Goal: Transaction & Acquisition: Purchase product/service

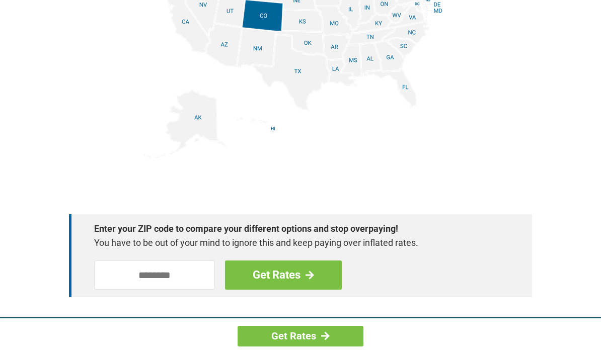
scroll to position [1340, 0]
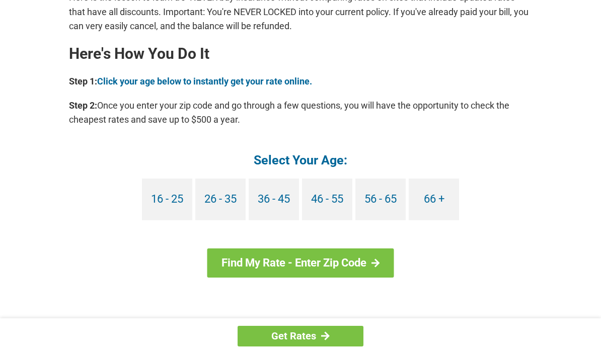
scroll to position [886, 0]
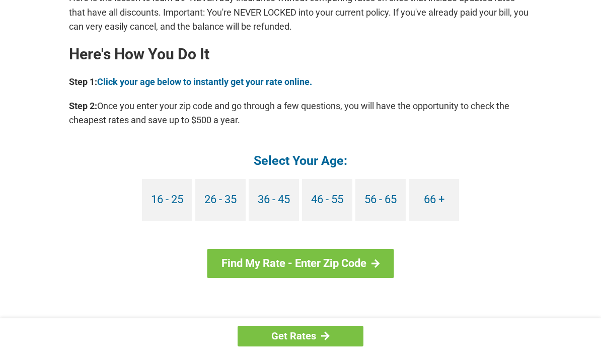
click at [439, 203] on link "66 +" at bounding box center [433, 200] width 50 height 42
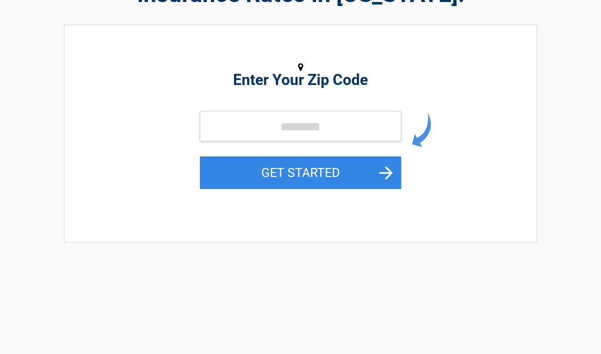
scroll to position [101, 0]
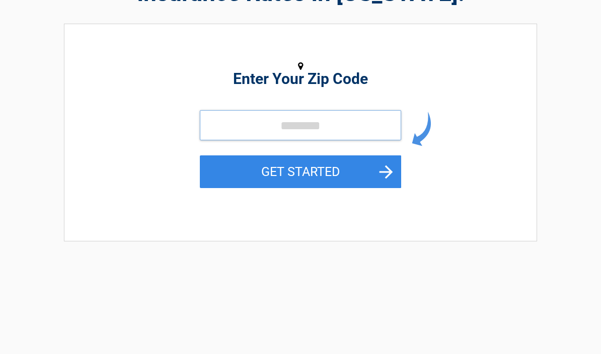
click at [253, 131] on input "tel" at bounding box center [300, 126] width 201 height 30
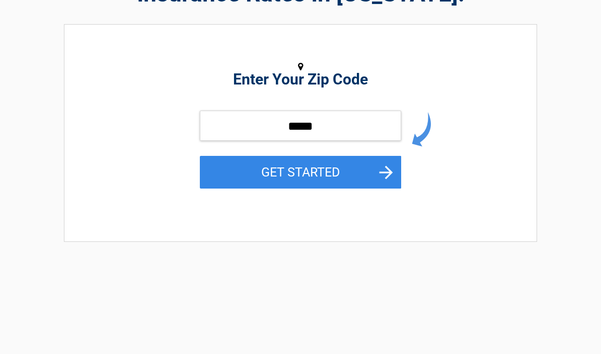
scroll to position [102, 0]
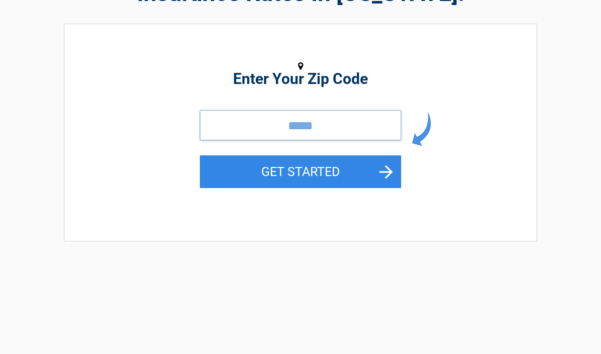
type input "*****"
click at [352, 172] on button "GET STARTED" at bounding box center [300, 171] width 201 height 33
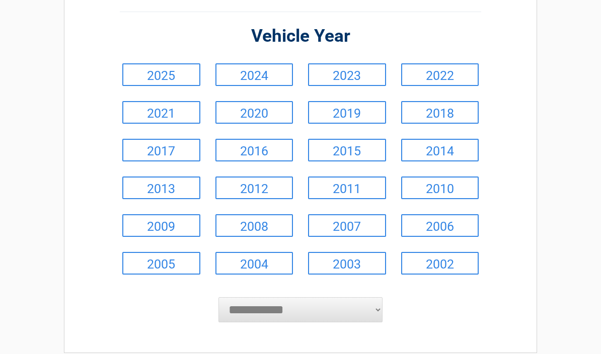
scroll to position [88, 0]
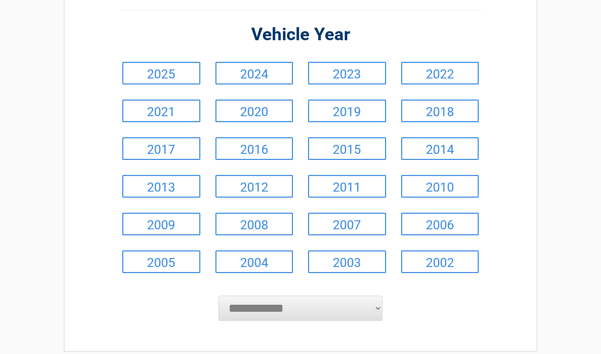
click at [264, 228] on link "2008" at bounding box center [254, 224] width 78 height 23
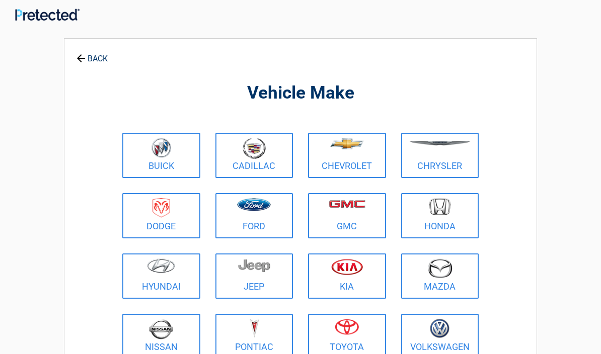
scroll to position [4, 0]
click at [350, 332] on img at bounding box center [347, 327] width 24 height 16
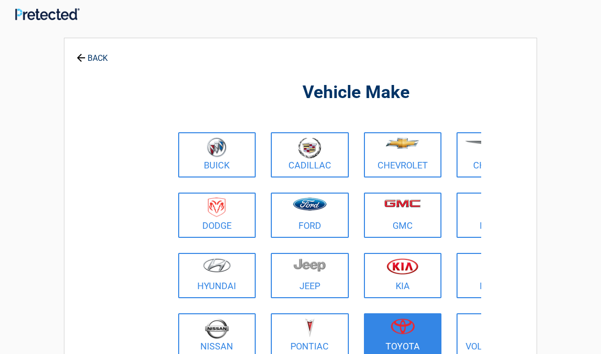
scroll to position [5, 0]
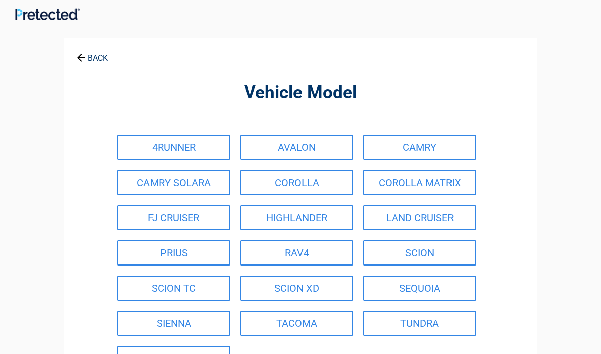
click at [322, 251] on link "RAV4" at bounding box center [296, 252] width 113 height 25
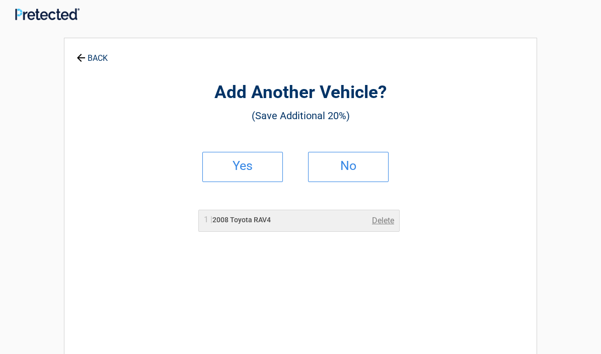
click at [255, 169] on h2 "Yes" at bounding box center [242, 165] width 59 height 7
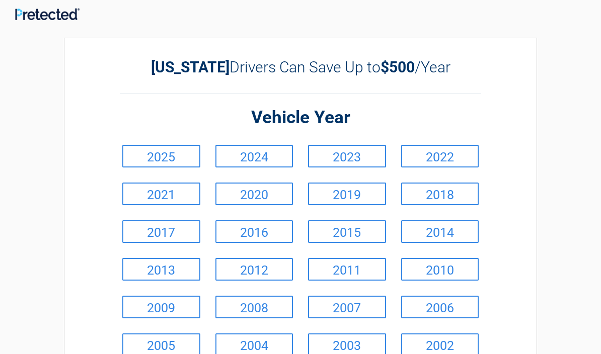
click at [181, 304] on link "2009" at bounding box center [161, 307] width 78 height 23
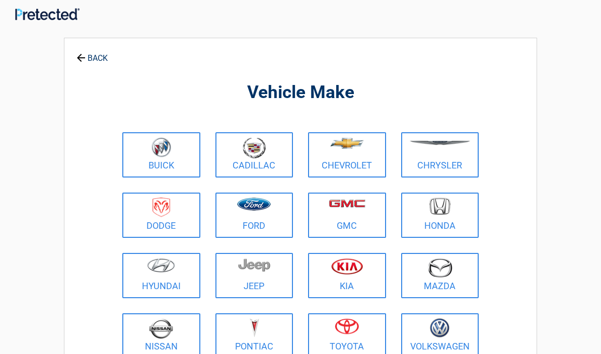
click at [172, 329] on img at bounding box center [161, 328] width 24 height 21
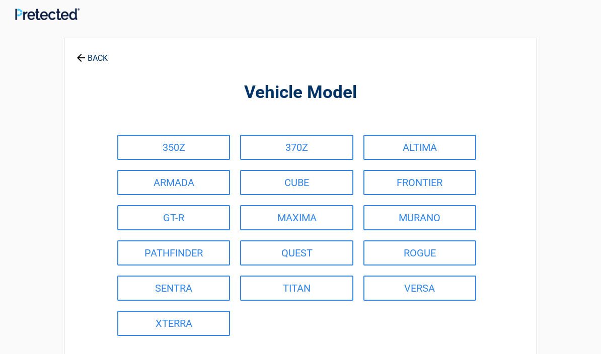
click at [439, 184] on link "FRONTIER" at bounding box center [419, 182] width 113 height 25
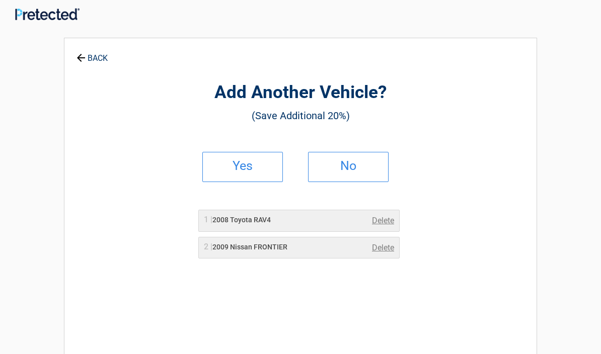
click at [362, 170] on link "No" at bounding box center [348, 167] width 80 height 30
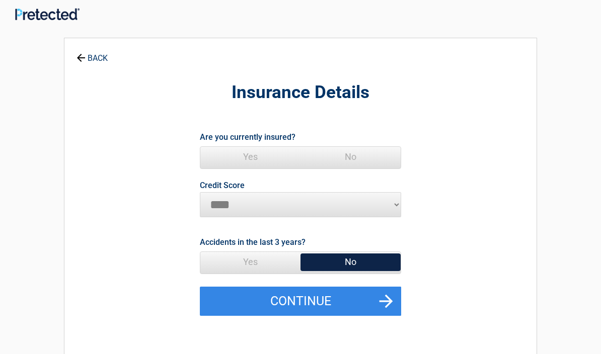
click at [259, 162] on span "Yes" at bounding box center [250, 157] width 100 height 20
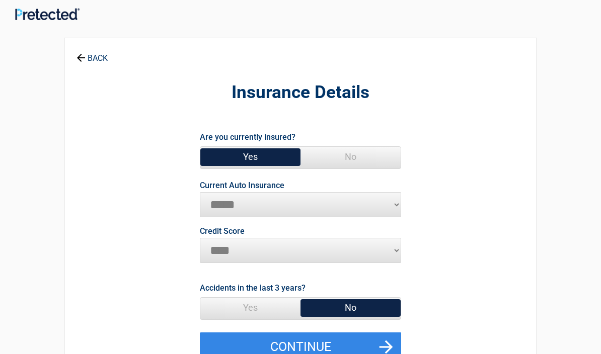
click at [392, 205] on select "**********" at bounding box center [300, 204] width 201 height 25
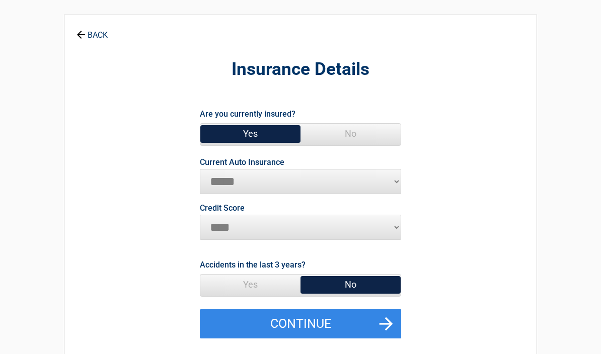
scroll to position [27, 0]
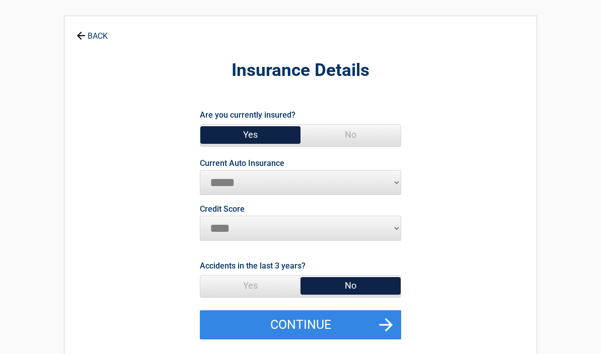
click at [380, 187] on select "**********" at bounding box center [300, 182] width 201 height 25
select select "**********"
click at [394, 234] on select "********* **** ******* ****" at bounding box center [300, 228] width 201 height 25
click at [263, 291] on span "Yes" at bounding box center [250, 286] width 100 height 20
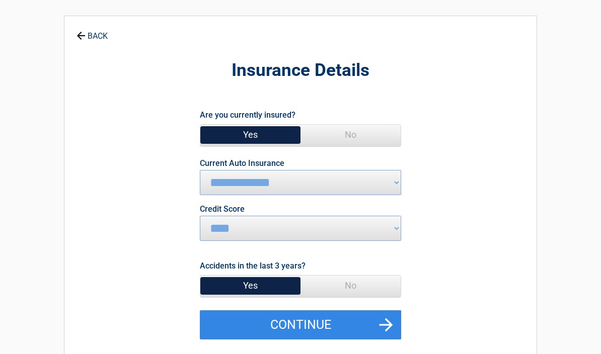
click at [343, 328] on button "Continue" at bounding box center [300, 324] width 201 height 29
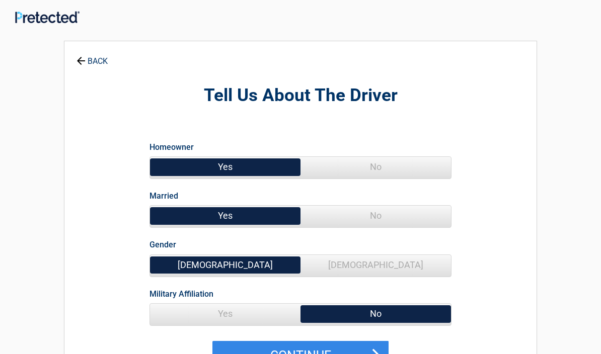
scroll to position [0, 0]
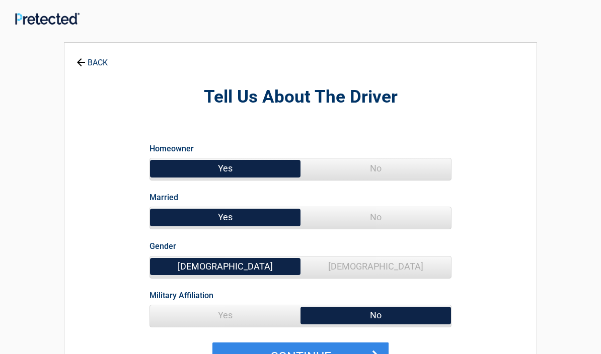
click at [339, 354] on button "Continue" at bounding box center [300, 357] width 176 height 29
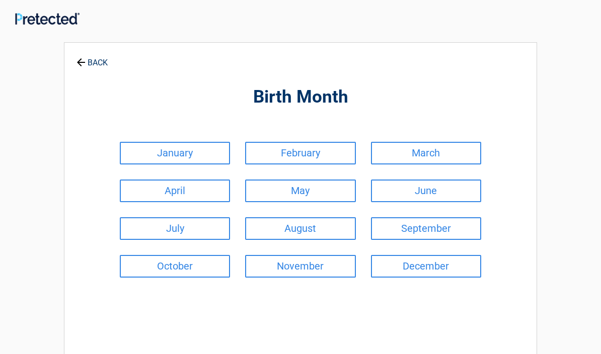
click at [301, 158] on link "February" at bounding box center [300, 153] width 110 height 23
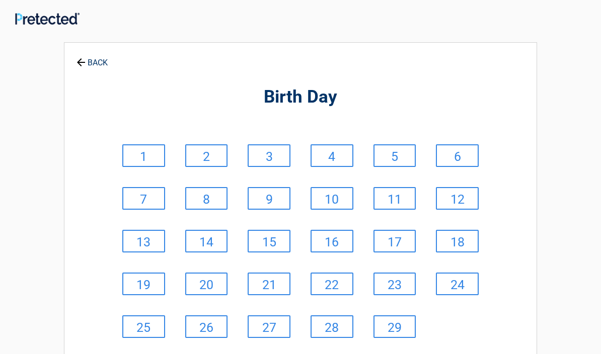
click at [214, 200] on link "8" at bounding box center [206, 198] width 43 height 23
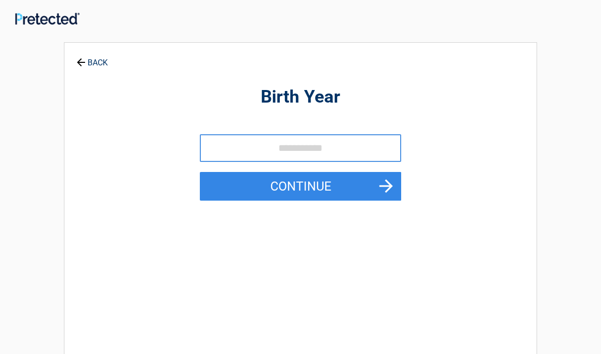
click at [348, 153] on input "tel" at bounding box center [300, 148] width 201 height 28
type input "****"
click at [332, 195] on button "Continue" at bounding box center [300, 186] width 201 height 29
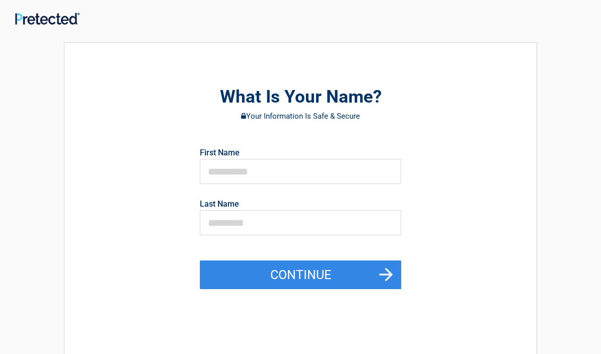
scroll to position [44, 0]
